Goal: Information Seeking & Learning: Learn about a topic

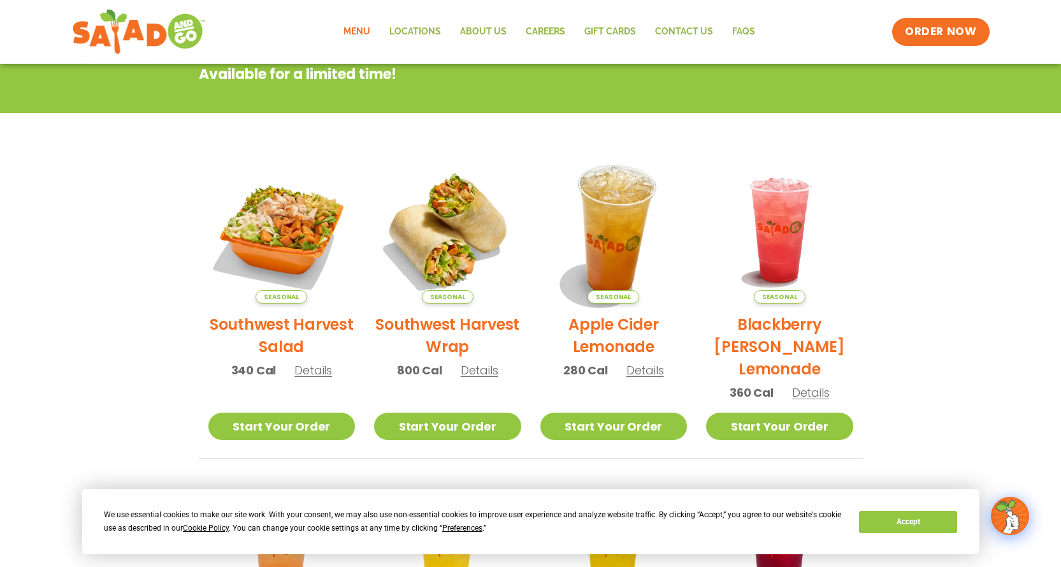
scroll to position [255, 0]
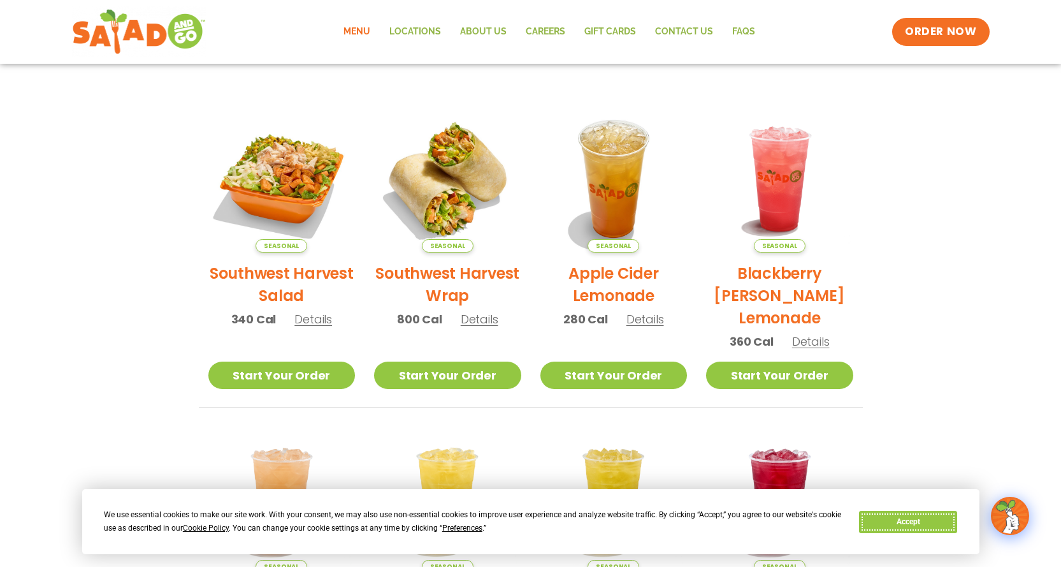
click at [923, 523] on button "Accept" at bounding box center [908, 522] width 98 height 22
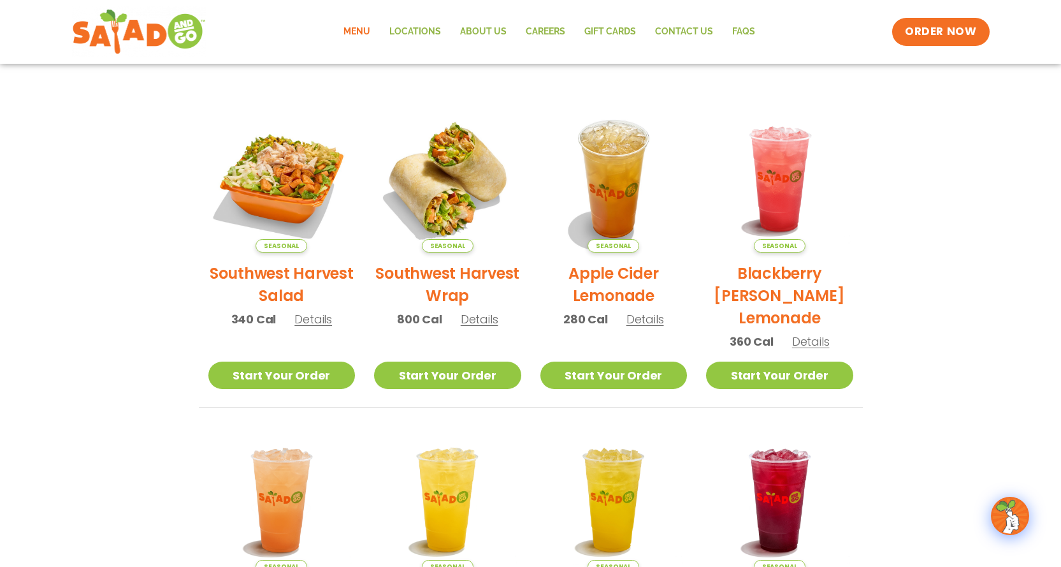
click at [245, 279] on h2 "Southwest Harvest Salad" at bounding box center [281, 284] width 147 height 45
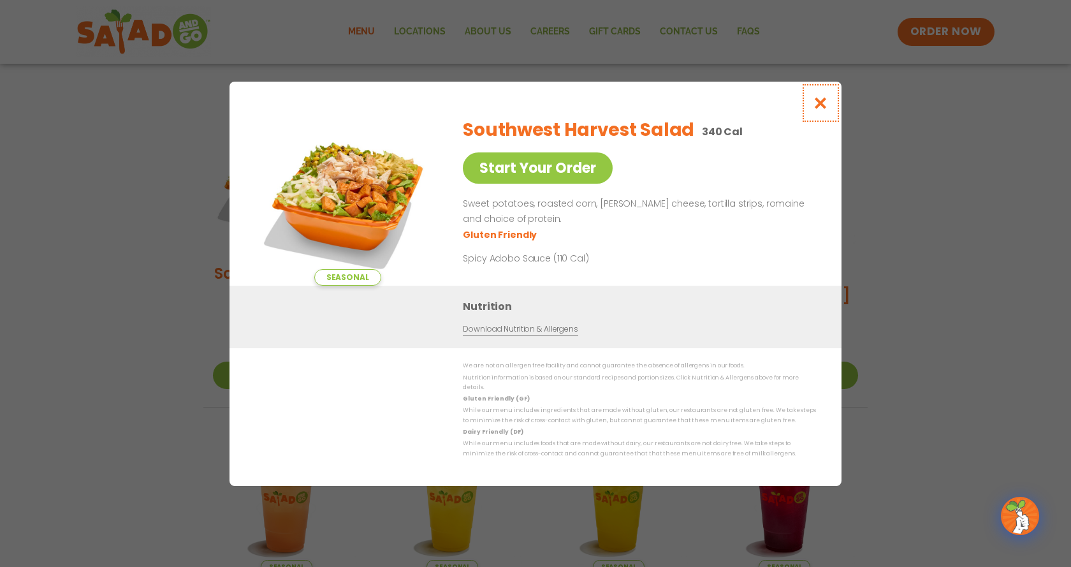
click at [823, 108] on icon "Close modal" at bounding box center [821, 102] width 16 height 13
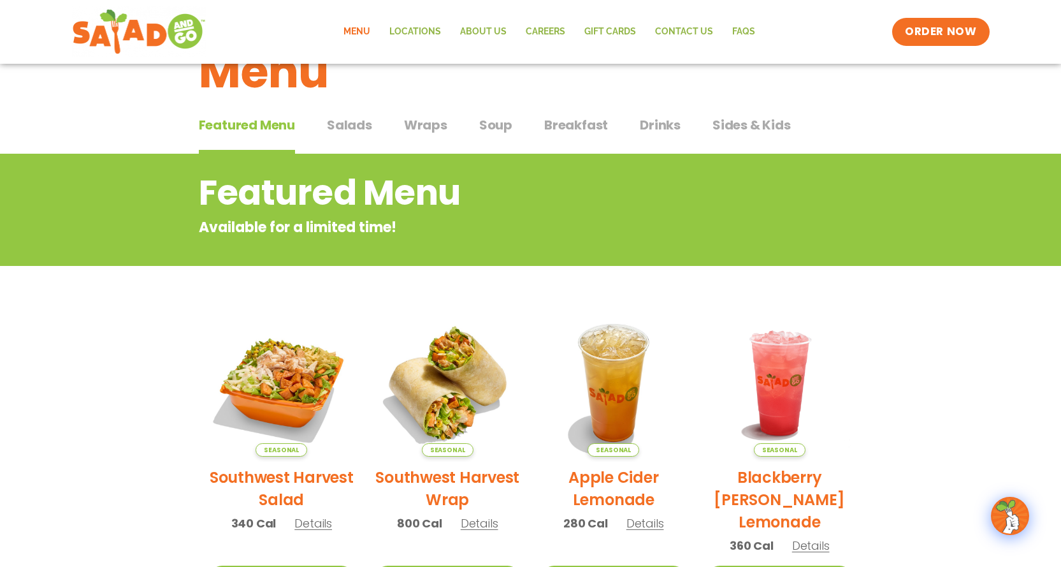
scroll to position [0, 0]
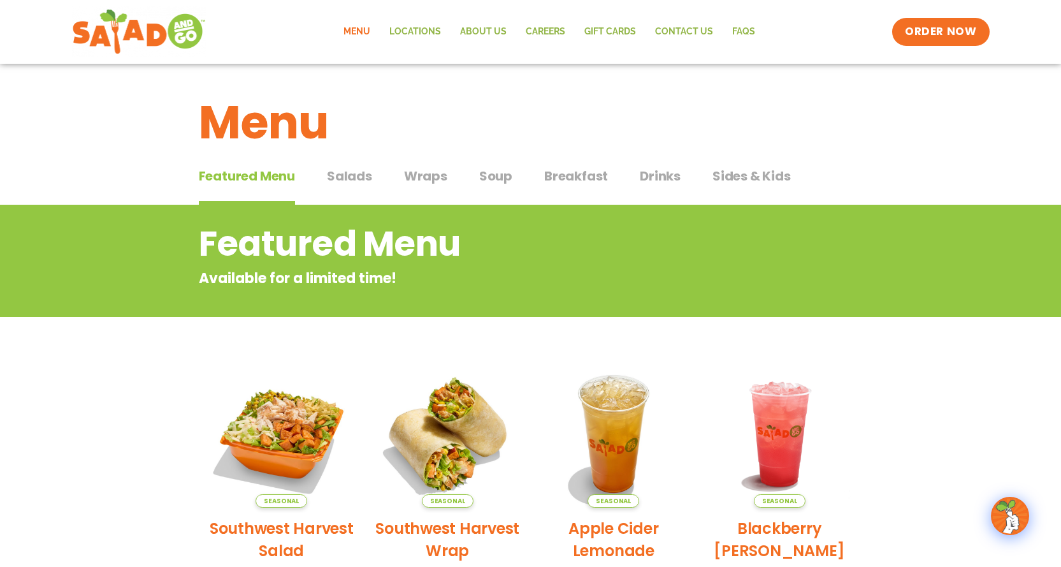
click at [354, 175] on span "Salads" at bounding box center [349, 175] width 45 height 19
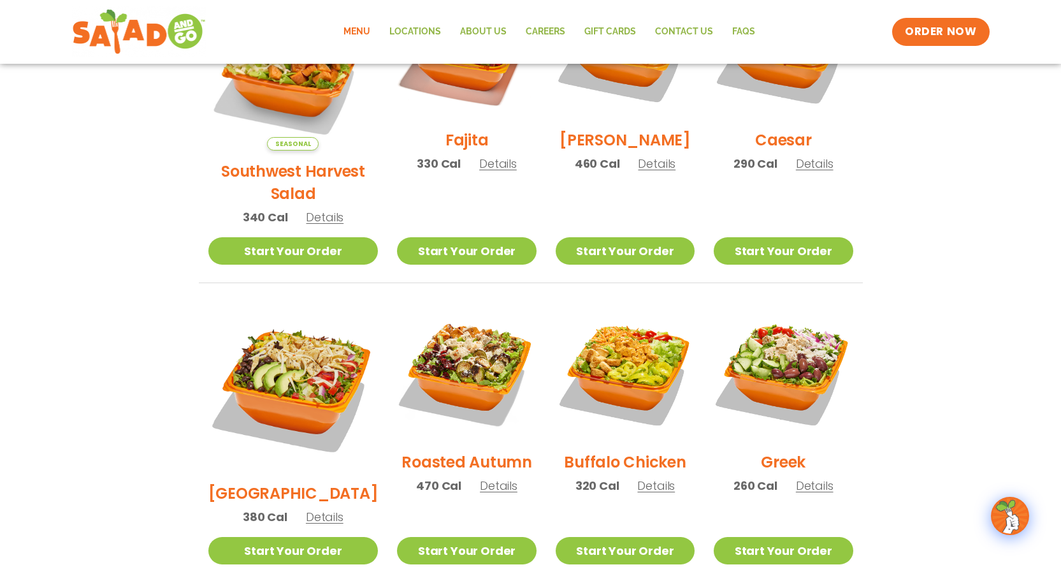
scroll to position [446, 0]
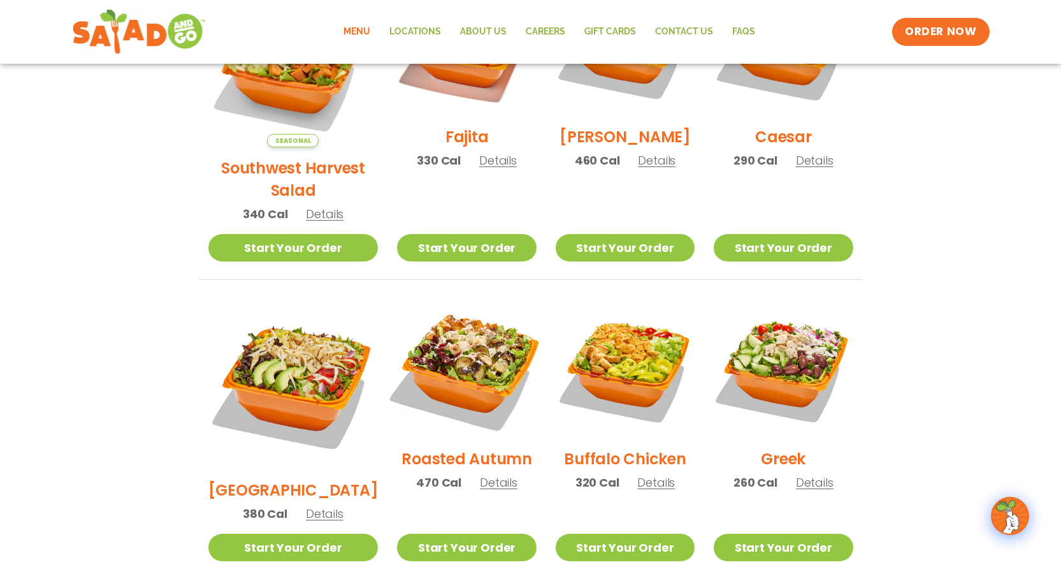
click at [435, 346] on img at bounding box center [466, 368] width 163 height 163
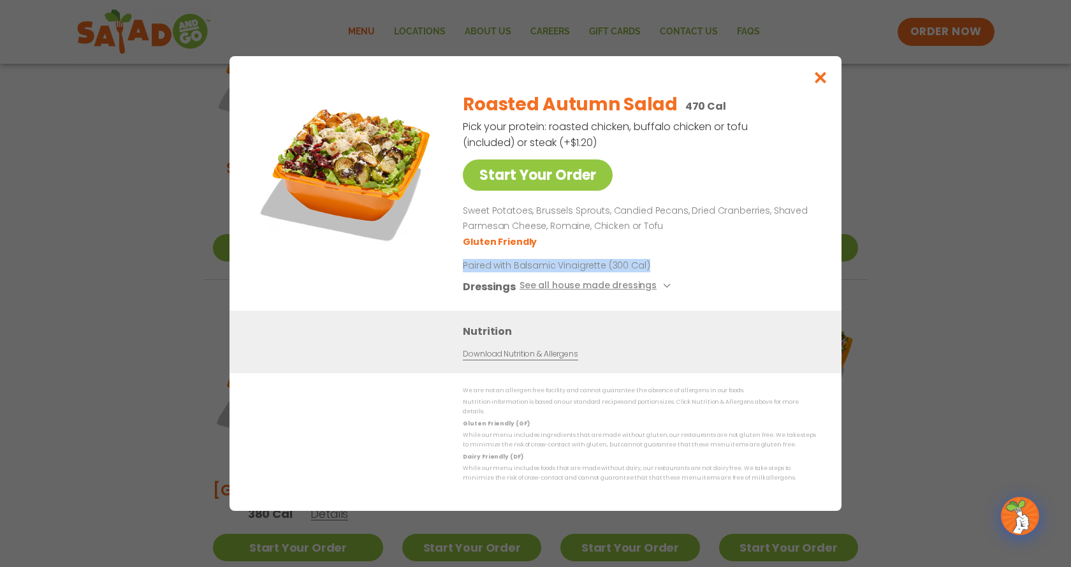
drag, startPoint x: 463, startPoint y: 272, endPoint x: 653, endPoint y: 274, distance: 190.6
click at [653, 272] on p "Paired with Balsamic Vinaigrette (300 Cal)" at bounding box center [581, 265] width 236 height 13
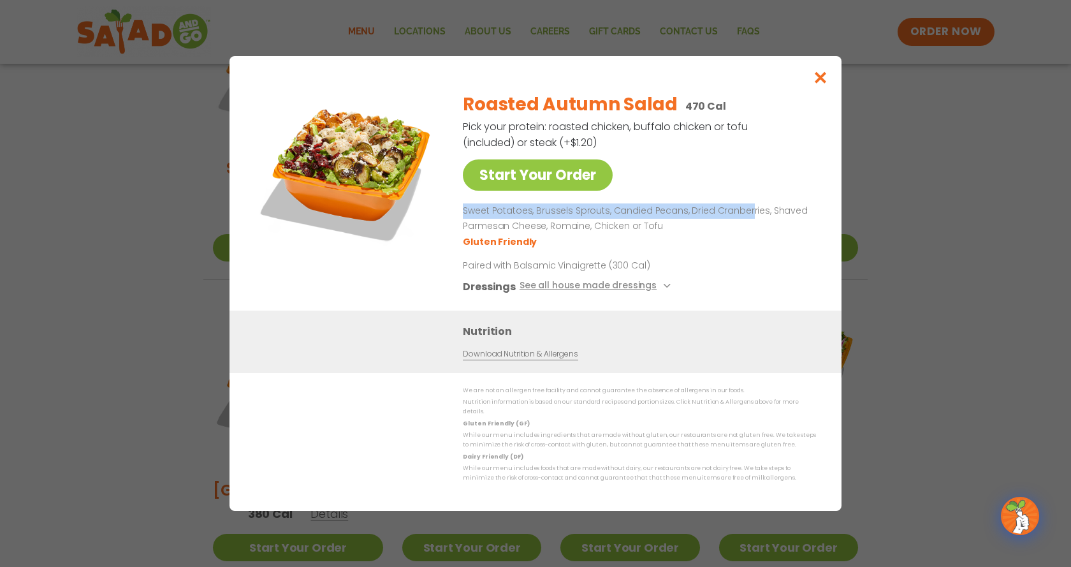
drag, startPoint x: 463, startPoint y: 222, endPoint x: 744, endPoint y: 214, distance: 281.2
click at [744, 214] on p "Sweet Potatoes, Brussels Sprouts, Candied Pecans, Dried Cranberries, Shaved Par…" at bounding box center [637, 218] width 348 height 31
click at [822, 84] on icon "Close modal" at bounding box center [821, 77] width 16 height 13
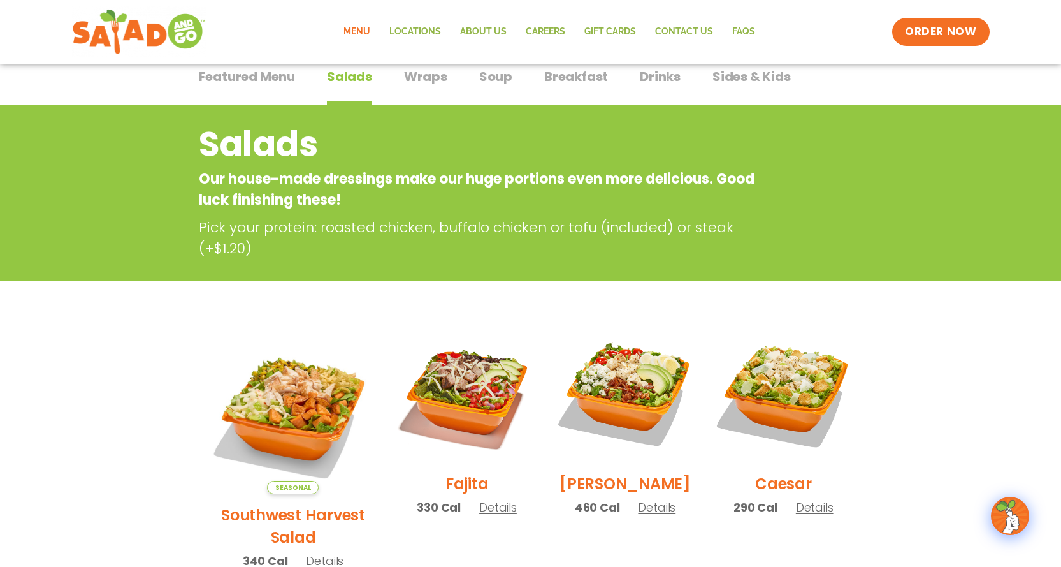
scroll to position [0, 0]
